Goal: Task Accomplishment & Management: Use online tool/utility

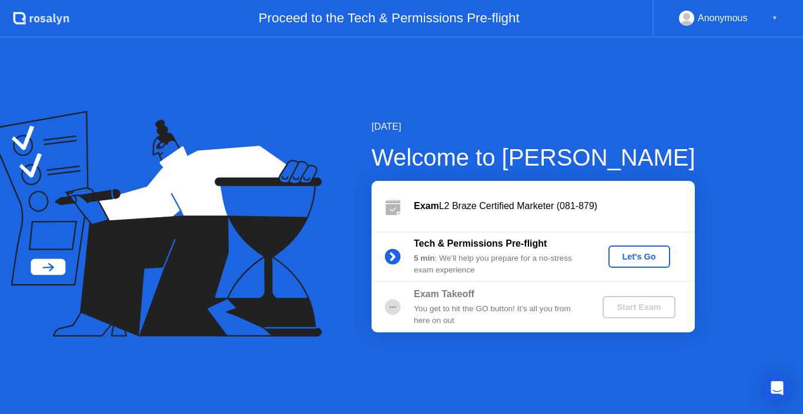
click at [627, 260] on div "Let's Go" at bounding box center [639, 256] width 52 height 9
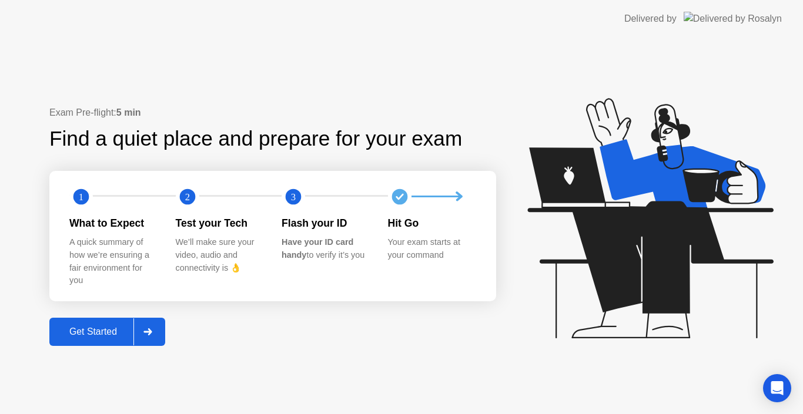
click at [96, 334] on div "Get Started" at bounding box center [93, 332] width 81 height 11
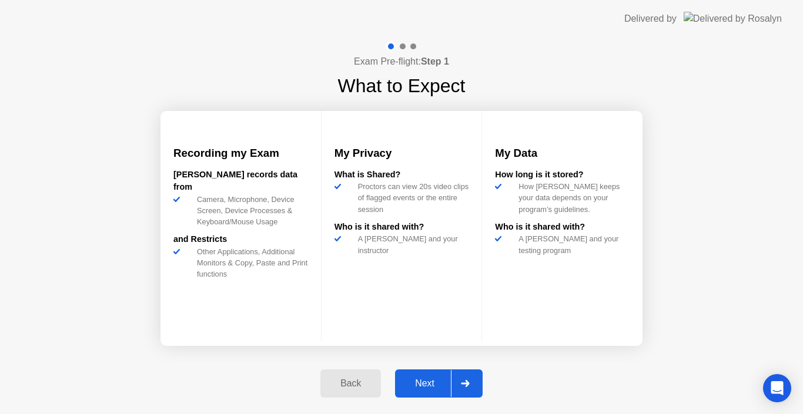
click at [408, 379] on div "Next" at bounding box center [425, 384] width 52 height 11
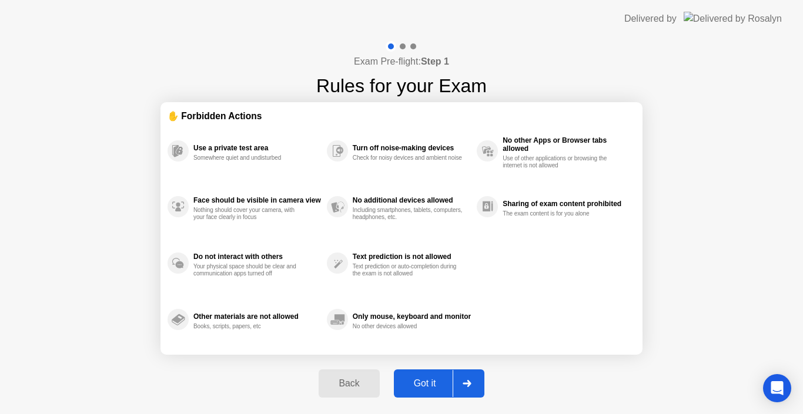
click at [408, 379] on div "Got it" at bounding box center [424, 384] width 55 height 11
select select "**********"
select select "*******"
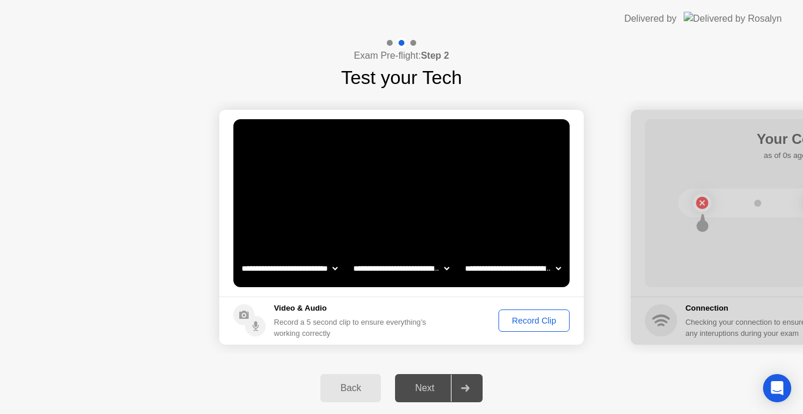
click at [533, 322] on div "Record Clip" at bounding box center [534, 320] width 63 height 9
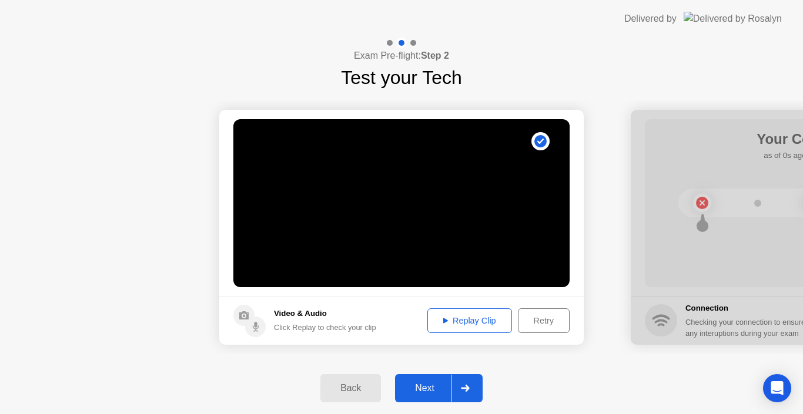
click at [484, 318] on div "Replay Clip" at bounding box center [469, 320] width 76 height 9
click at [410, 381] on button "Next" at bounding box center [439, 388] width 88 height 28
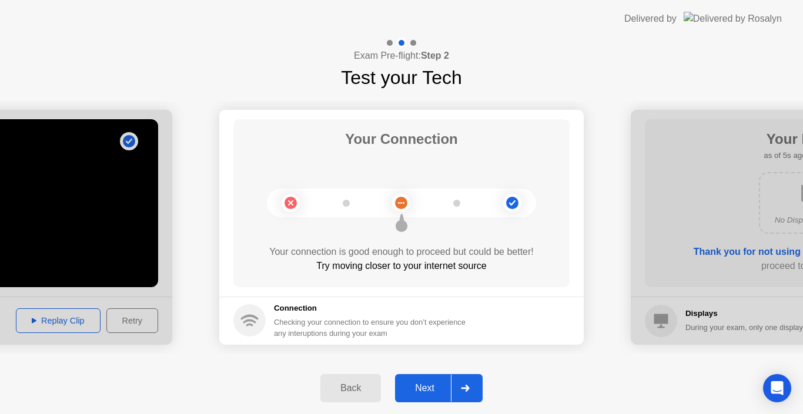
click at [417, 384] on div "Next" at bounding box center [425, 388] width 52 height 11
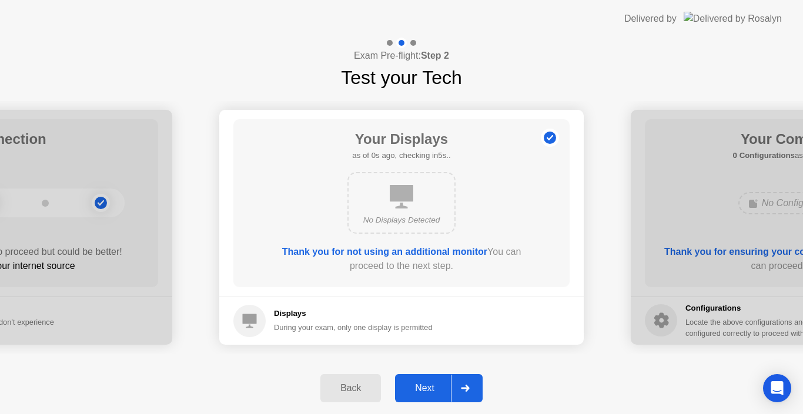
click at [417, 384] on div "Next" at bounding box center [425, 388] width 52 height 11
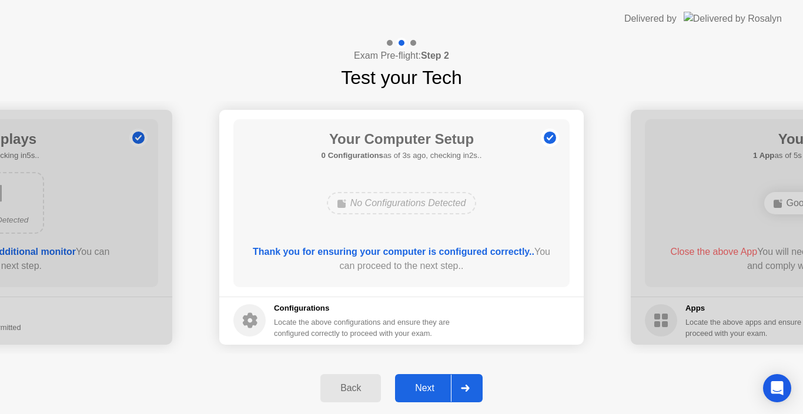
click at [417, 384] on div "Next" at bounding box center [425, 388] width 52 height 11
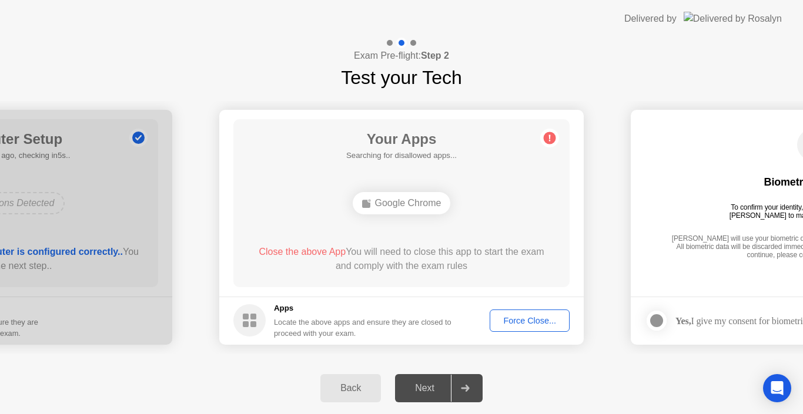
click at [518, 316] on div "Force Close..." at bounding box center [530, 320] width 72 height 9
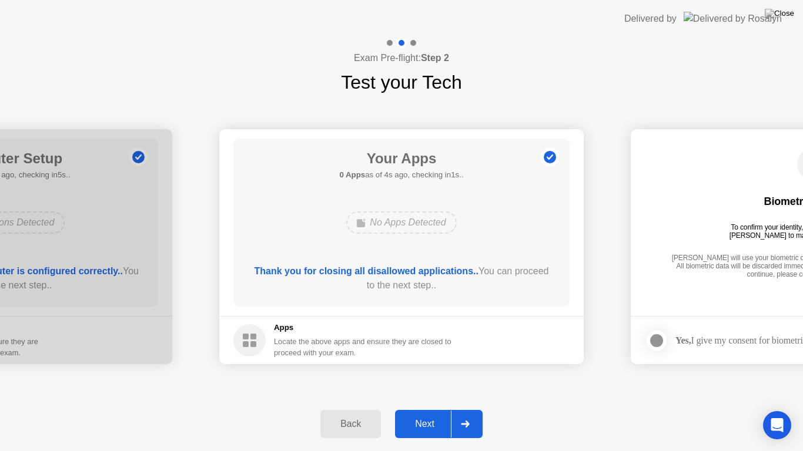
click at [426, 414] on div "Next" at bounding box center [425, 424] width 52 height 11
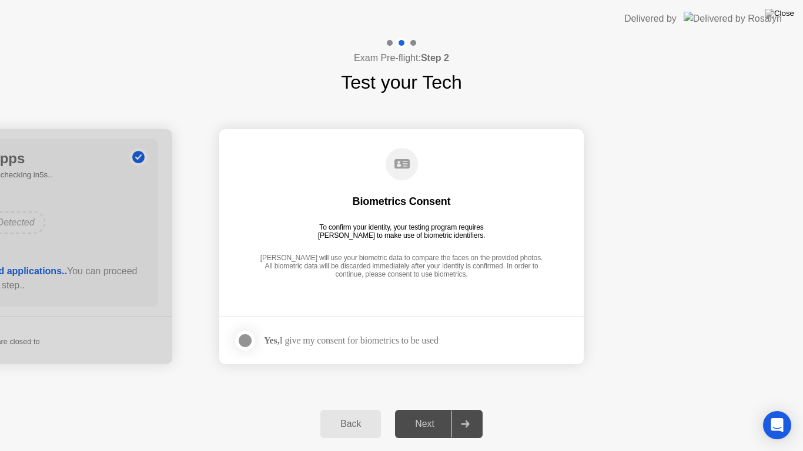
click at [399, 340] on div "Yes, I give my consent for biometrics to be used" at bounding box center [351, 340] width 175 height 11
click at [238, 339] on div at bounding box center [245, 341] width 14 height 14
click at [417, 414] on div "Next" at bounding box center [425, 424] width 52 height 11
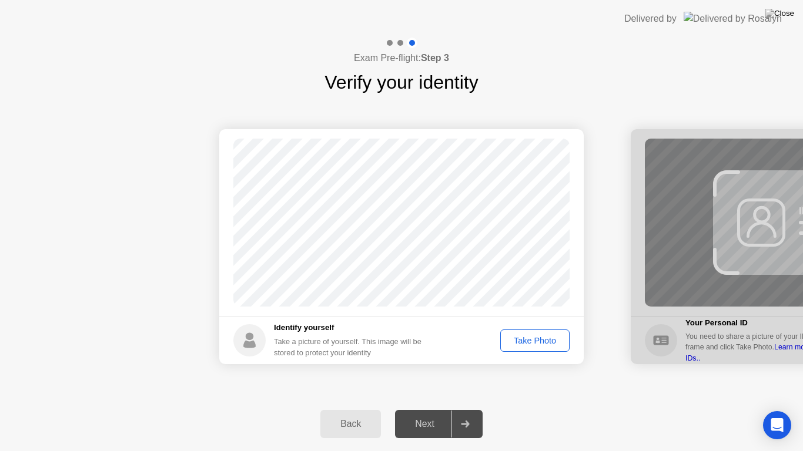
click at [541, 337] on div "Take Photo" at bounding box center [534, 340] width 61 height 9
click at [421, 414] on div "Next" at bounding box center [425, 424] width 52 height 11
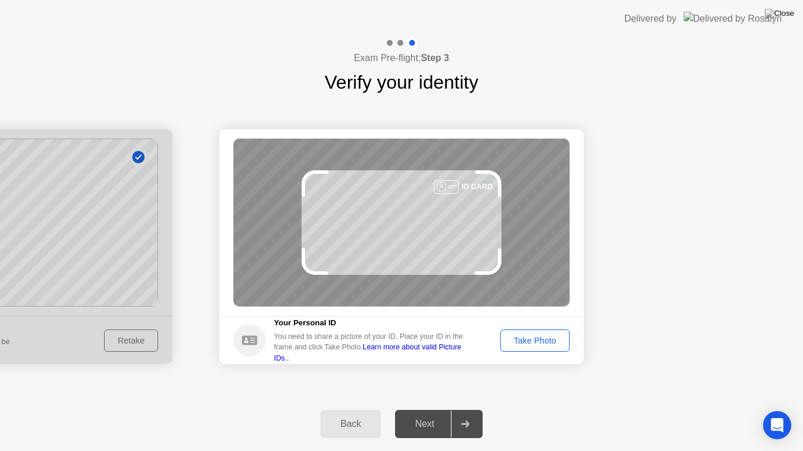
click at [511, 336] on div "Take Photo" at bounding box center [534, 340] width 61 height 9
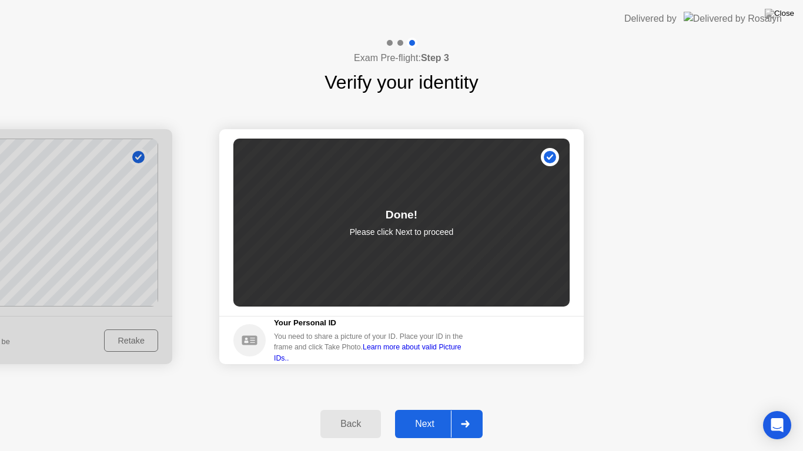
click at [430, 414] on div "Next" at bounding box center [425, 424] width 52 height 11
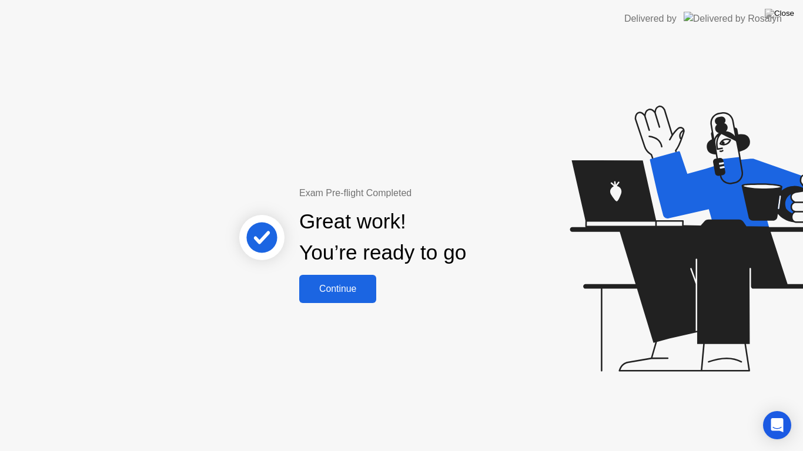
click at [331, 281] on button "Continue" at bounding box center [337, 289] width 77 height 28
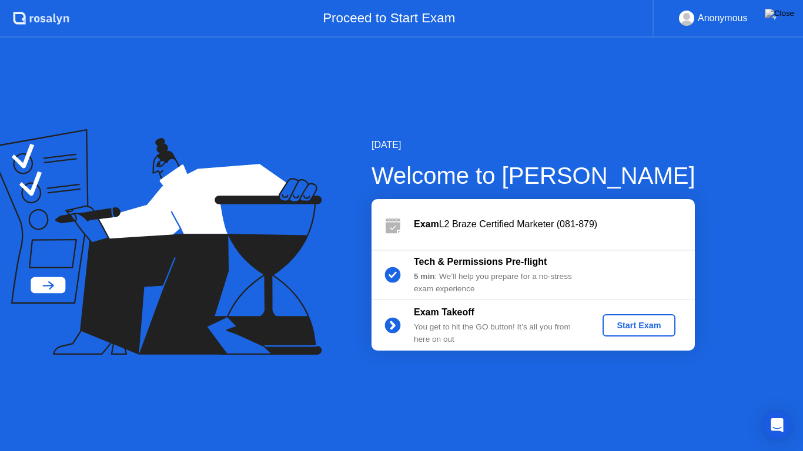
click at [611, 327] on div "Start Exam" at bounding box center [638, 325] width 63 height 9
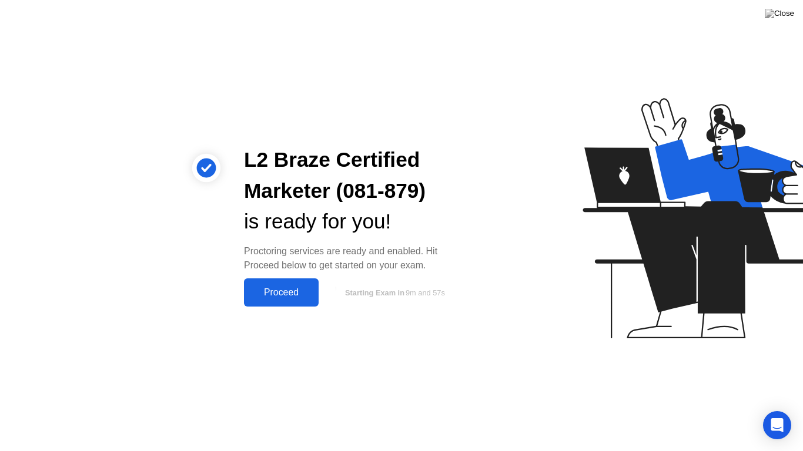
click at [288, 287] on div "Proceed" at bounding box center [281, 292] width 68 height 11
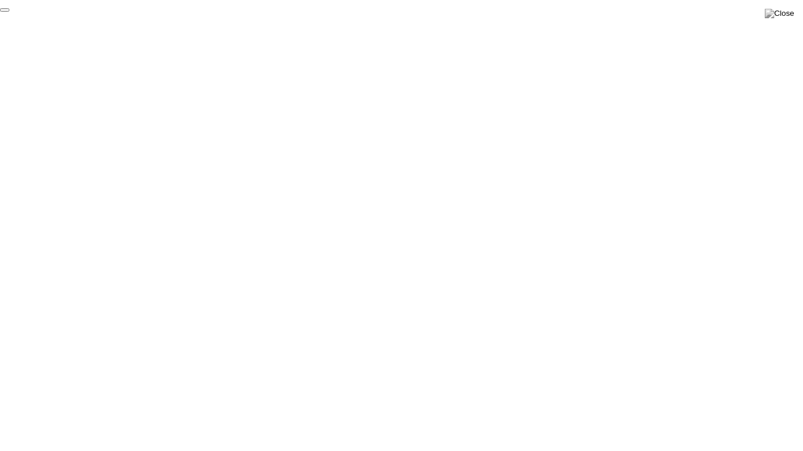
click div "End Proctoring Session"
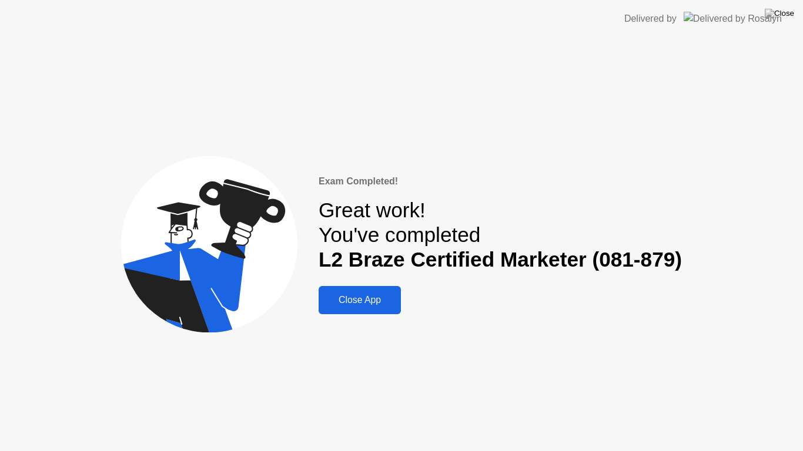
click at [359, 295] on div "Close App" at bounding box center [359, 300] width 75 height 11
